Goal: Use online tool/utility: Utilize a website feature to perform a specific function

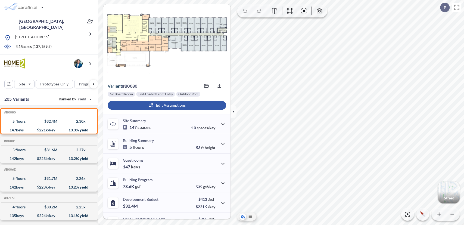
drag, startPoint x: 164, startPoint y: 103, endPoint x: 219, endPoint y: 104, distance: 54.4
click at [164, 103] on div "button" at bounding box center [167, 105] width 119 height 9
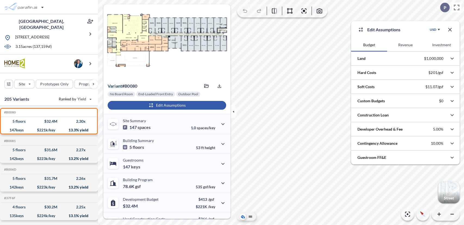
click at [405, 45] on button "Revenue" at bounding box center [405, 44] width 36 height 13
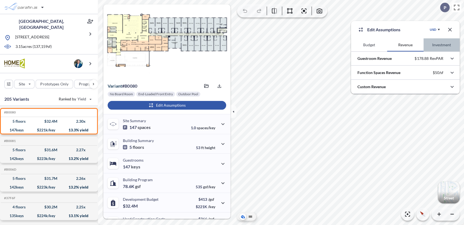
click at [436, 45] on button "Investment" at bounding box center [442, 44] width 36 height 13
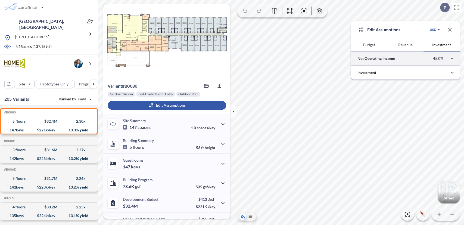
click at [381, 58] on div at bounding box center [405, 58] width 109 height 14
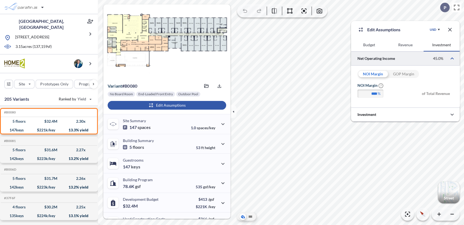
click at [409, 74] on div "GOP Margin" at bounding box center [403, 74] width 31 height 8
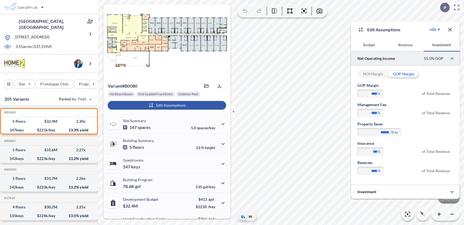
click at [373, 75] on div "NOI Margin" at bounding box center [373, 74] width 31 height 8
type input "****"
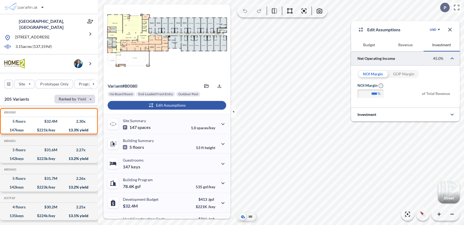
click at [89, 95] on div "button" at bounding box center [74, 99] width 41 height 9
click at [34, 93] on div "205 Variants Ranked by [PERSON_NAME]" at bounding box center [49, 98] width 98 height 13
click at [87, 95] on div "button" at bounding box center [74, 99] width 41 height 9
click at [453, 30] on icon "button" at bounding box center [450, 29] width 7 height 7
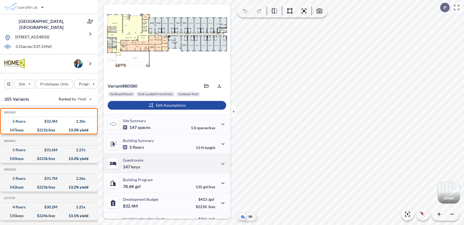
scroll to position [72, 0]
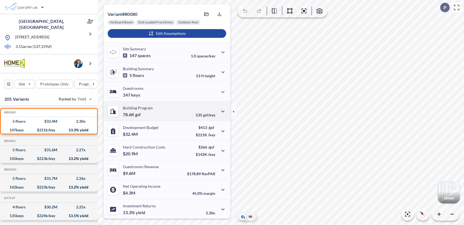
drag, startPoint x: 200, startPoint y: 111, endPoint x: 209, endPoint y: 115, distance: 9.9
click at [200, 111] on div "535 gsf/key" at bounding box center [211, 111] width 30 height 12
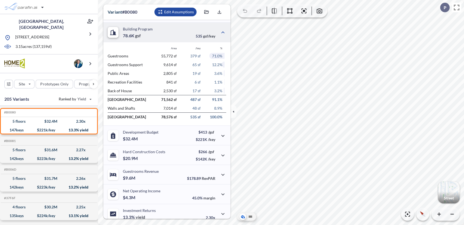
scroll to position [155, 0]
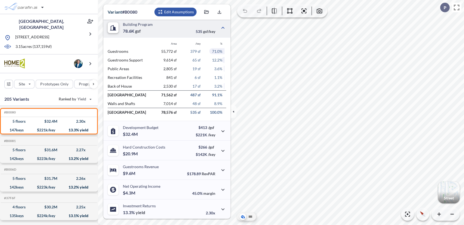
click at [177, 12] on div "button" at bounding box center [176, 12] width 42 height 9
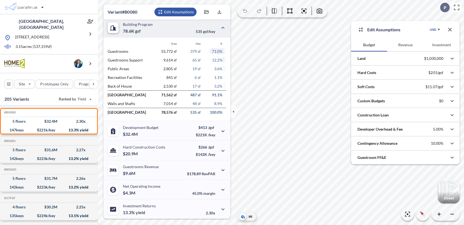
click at [410, 45] on button "Revenue" at bounding box center [405, 44] width 36 height 13
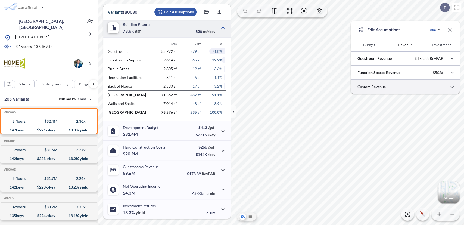
click at [407, 85] on div at bounding box center [405, 87] width 109 height 14
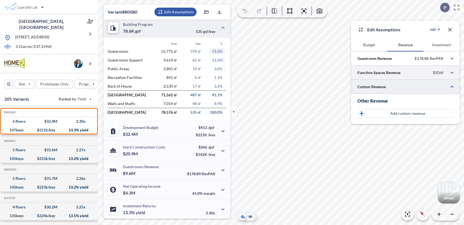
click at [426, 72] on div at bounding box center [405, 73] width 109 height 14
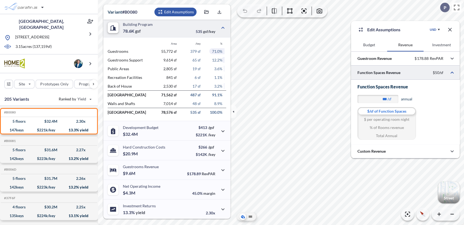
click at [426, 72] on div at bounding box center [405, 73] width 109 height 14
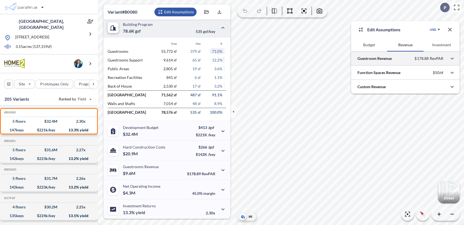
click at [418, 58] on div at bounding box center [405, 58] width 109 height 14
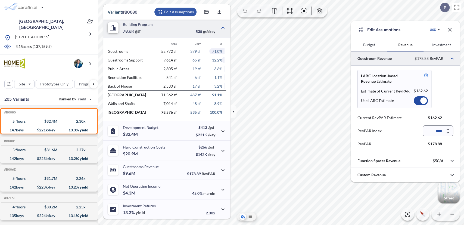
click at [418, 58] on div at bounding box center [405, 58] width 109 height 14
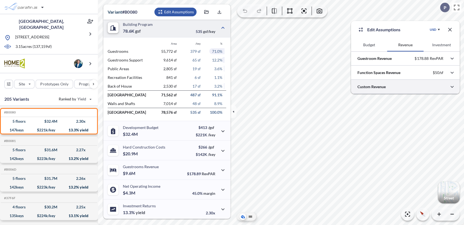
click at [427, 90] on div at bounding box center [405, 87] width 109 height 14
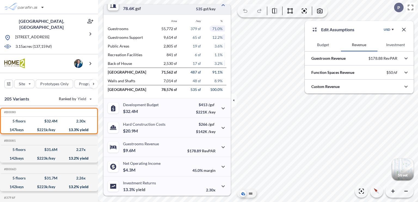
scroll to position [0, 0]
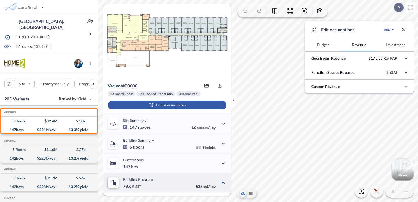
click at [405, 31] on icon "button" at bounding box center [404, 30] width 4 height 4
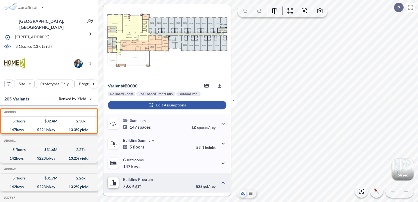
drag, startPoint x: 180, startPoint y: 104, endPoint x: 179, endPoint y: 107, distance: 3.3
click at [179, 107] on div "button" at bounding box center [167, 105] width 119 height 9
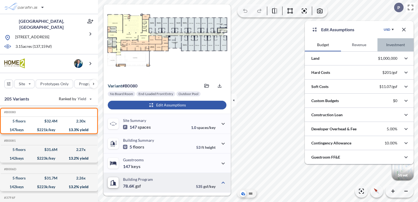
click at [394, 47] on button "Investment" at bounding box center [395, 44] width 36 height 13
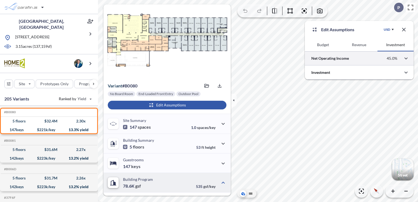
click at [333, 60] on div at bounding box center [359, 58] width 109 height 14
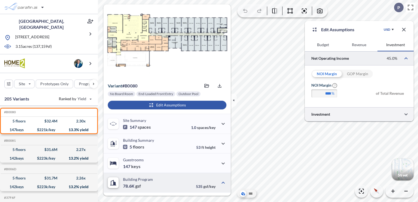
click at [325, 116] on div at bounding box center [359, 114] width 109 height 14
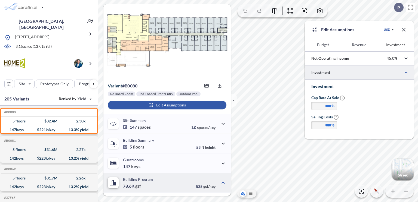
click at [354, 72] on div at bounding box center [359, 73] width 109 height 14
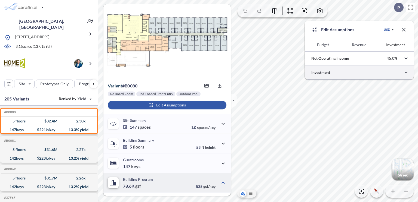
click at [354, 72] on div at bounding box center [359, 73] width 109 height 14
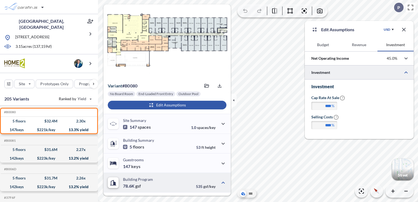
click at [354, 72] on div at bounding box center [359, 73] width 109 height 14
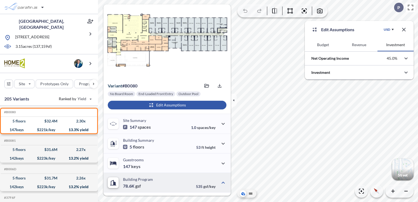
click at [353, 46] on button "Revenue" at bounding box center [359, 44] width 36 height 13
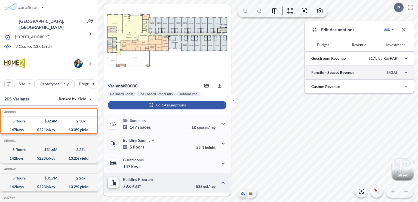
click at [363, 70] on div at bounding box center [359, 73] width 109 height 14
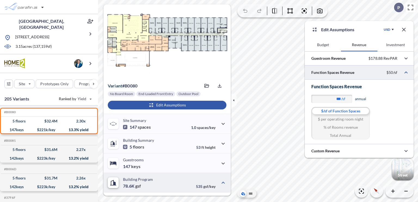
click at [342, 128] on div "% of Rooms revenue" at bounding box center [340, 128] width 58 height 8
click at [345, 118] on div "$ per operating room night" at bounding box center [340, 119] width 58 height 8
click at [346, 137] on div "Total Annual" at bounding box center [340, 136] width 58 height 8
type input "********"
click at [320, 44] on button "Budget" at bounding box center [323, 44] width 36 height 13
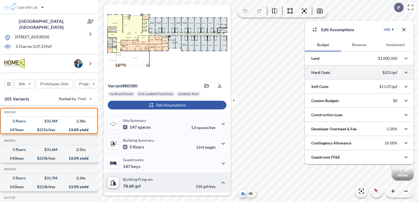
click at [360, 72] on div at bounding box center [359, 73] width 109 height 14
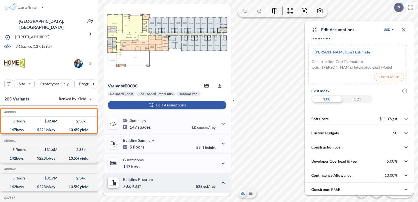
scroll to position [49, 0]
click at [346, 51] on p "[PERSON_NAME] Cost Estimate" at bounding box center [341, 51] width 55 height 8
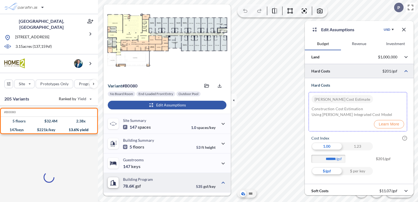
scroll to position [0, 0]
click at [353, 99] on p "[PERSON_NAME] Cost Estimate" at bounding box center [341, 100] width 55 height 8
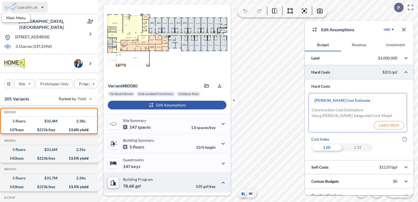
drag, startPoint x: 24, startPoint y: 7, endPoint x: 27, endPoint y: 4, distance: 4.2
click at [27, 4] on div "button" at bounding box center [25, 7] width 46 height 11
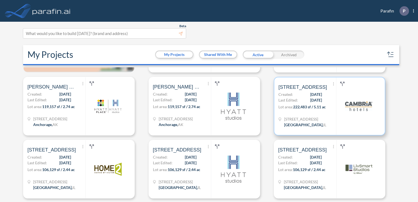
scroll to position [54, 0]
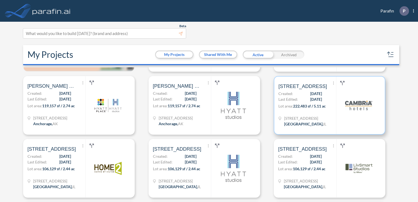
click at [310, 97] on span "[DATE]" at bounding box center [316, 100] width 12 height 6
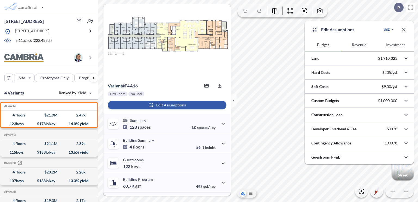
click at [360, 46] on button "Revenue" at bounding box center [359, 44] width 36 height 13
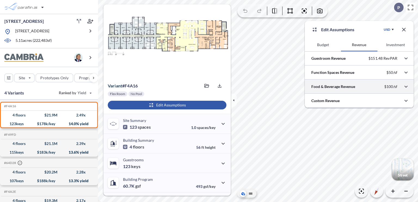
click at [393, 86] on div at bounding box center [359, 87] width 109 height 14
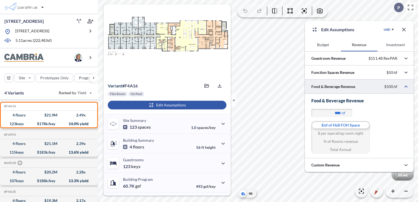
click at [348, 141] on div "% of Rooms revenue" at bounding box center [340, 142] width 58 height 8
click at [350, 134] on div "$ per operating room night" at bounding box center [340, 133] width 58 height 8
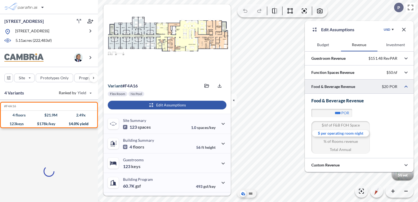
type input "***"
